Goal: Book appointment/travel/reservation

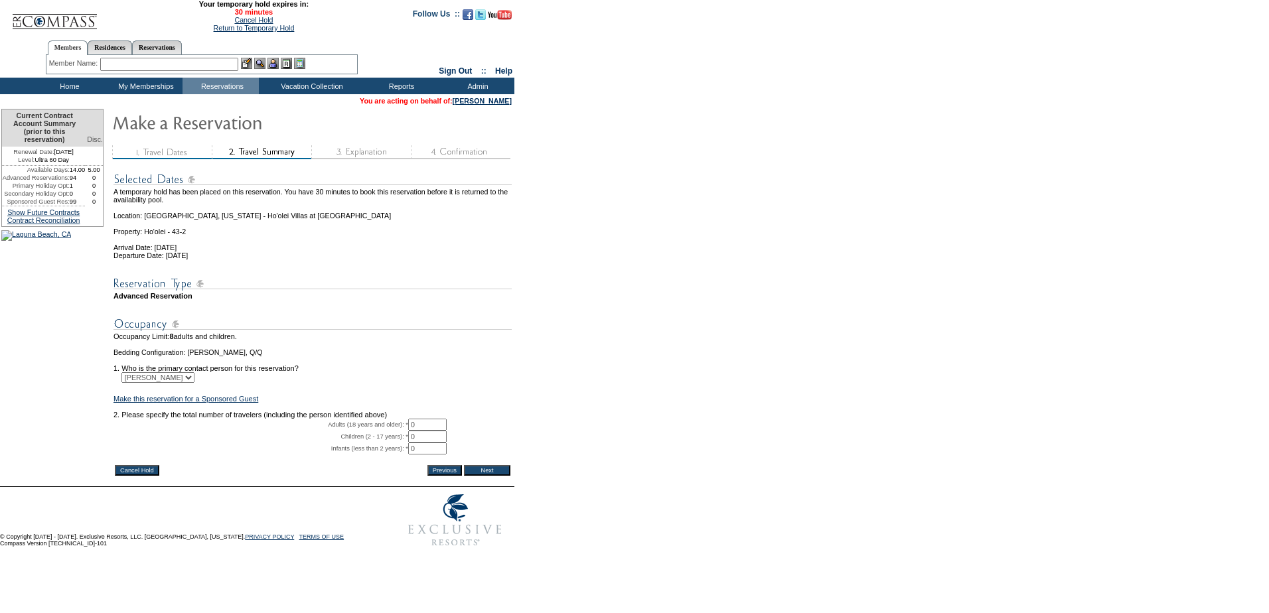
drag, startPoint x: 434, startPoint y: 443, endPoint x: 347, endPoint y: 430, distance: 88.7
click at [347, 430] on tbody "A temporary hold has been placed on this reservation. You have 30 minutes to bo…" at bounding box center [313, 312] width 398 height 299
type input "2"
click at [505, 476] on input "Next" at bounding box center [487, 470] width 46 height 11
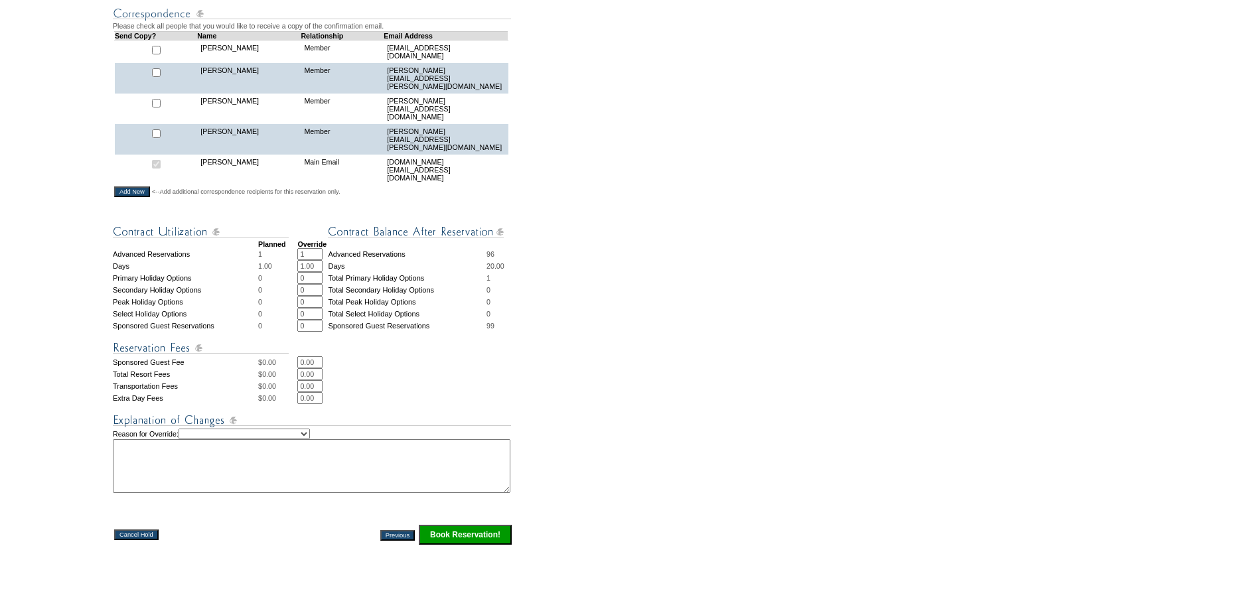
scroll to position [398, 0]
click at [449, 524] on input "Book Reservation!" at bounding box center [465, 534] width 93 height 20
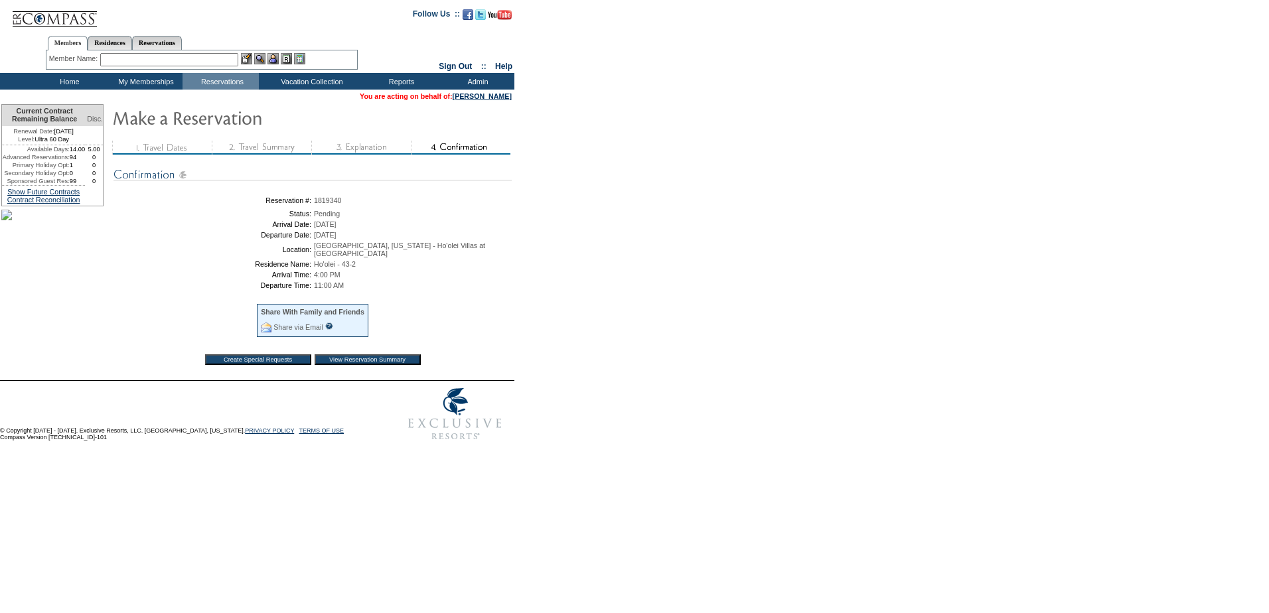
click at [403, 362] on input "View Reservation Summary" at bounding box center [368, 360] width 106 height 11
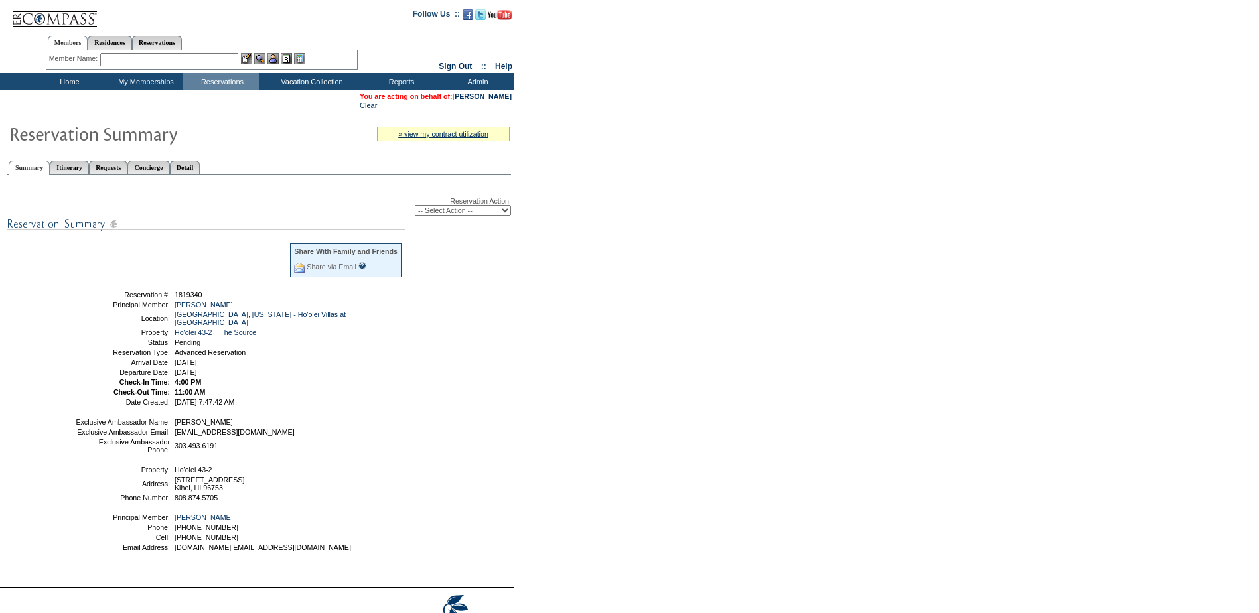
click at [471, 210] on select "-- Select Action -- Modify Reservation Dates Modify Reservation Cost Modify Occ…" at bounding box center [463, 210] width 96 height 11
select select "ConfirmRes"
click at [415, 208] on select "-- Select Action -- Modify Reservation Dates Modify Reservation Cost Modify Occ…" at bounding box center [463, 210] width 96 height 11
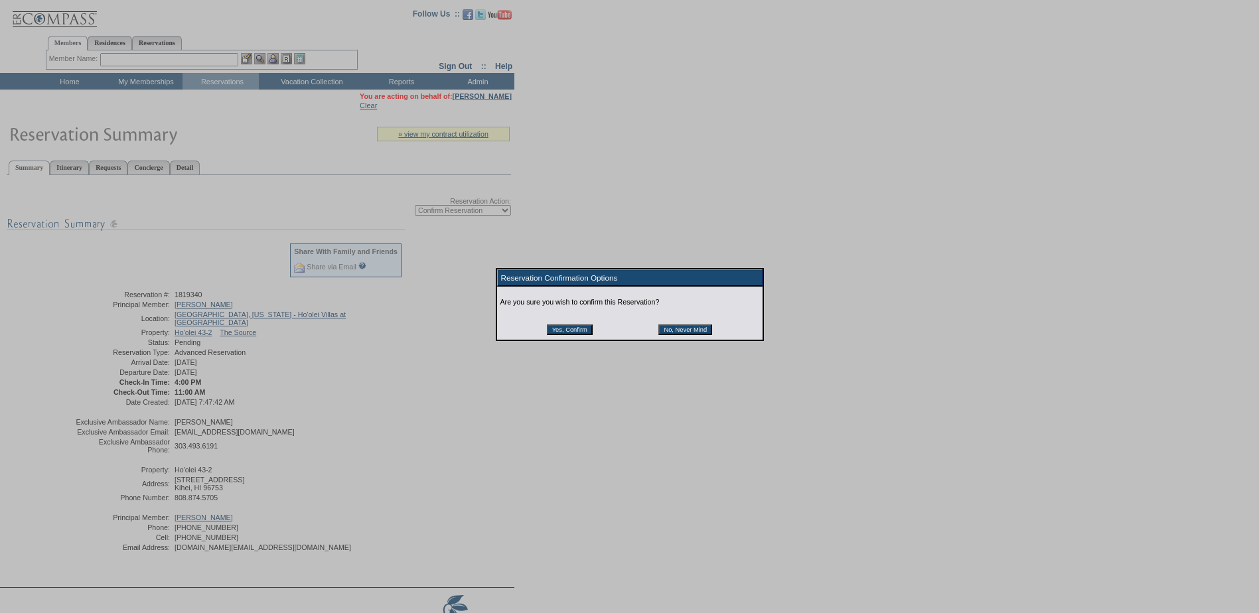
click at [588, 334] on input "Yes, Confirm" at bounding box center [570, 330] width 46 height 11
